Goal: Task Accomplishment & Management: Manage account settings

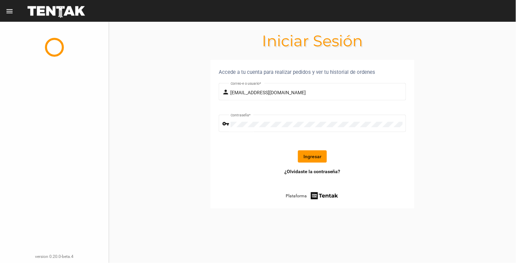
click at [317, 155] on button "Ingresar" at bounding box center [312, 156] width 29 height 12
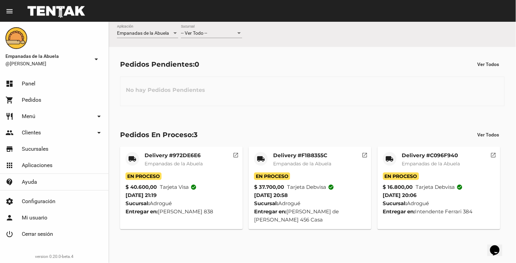
click at [225, 42] on div "-- Ver Todo -- Sucursal" at bounding box center [211, 34] width 61 height 19
click at [232, 32] on div "-- Ver Todo --" at bounding box center [208, 33] width 55 height 5
click at [223, 65] on span "Lomas de Zamora" at bounding box center [211, 62] width 61 height 14
